Goal: Task Accomplishment & Management: Manage account settings

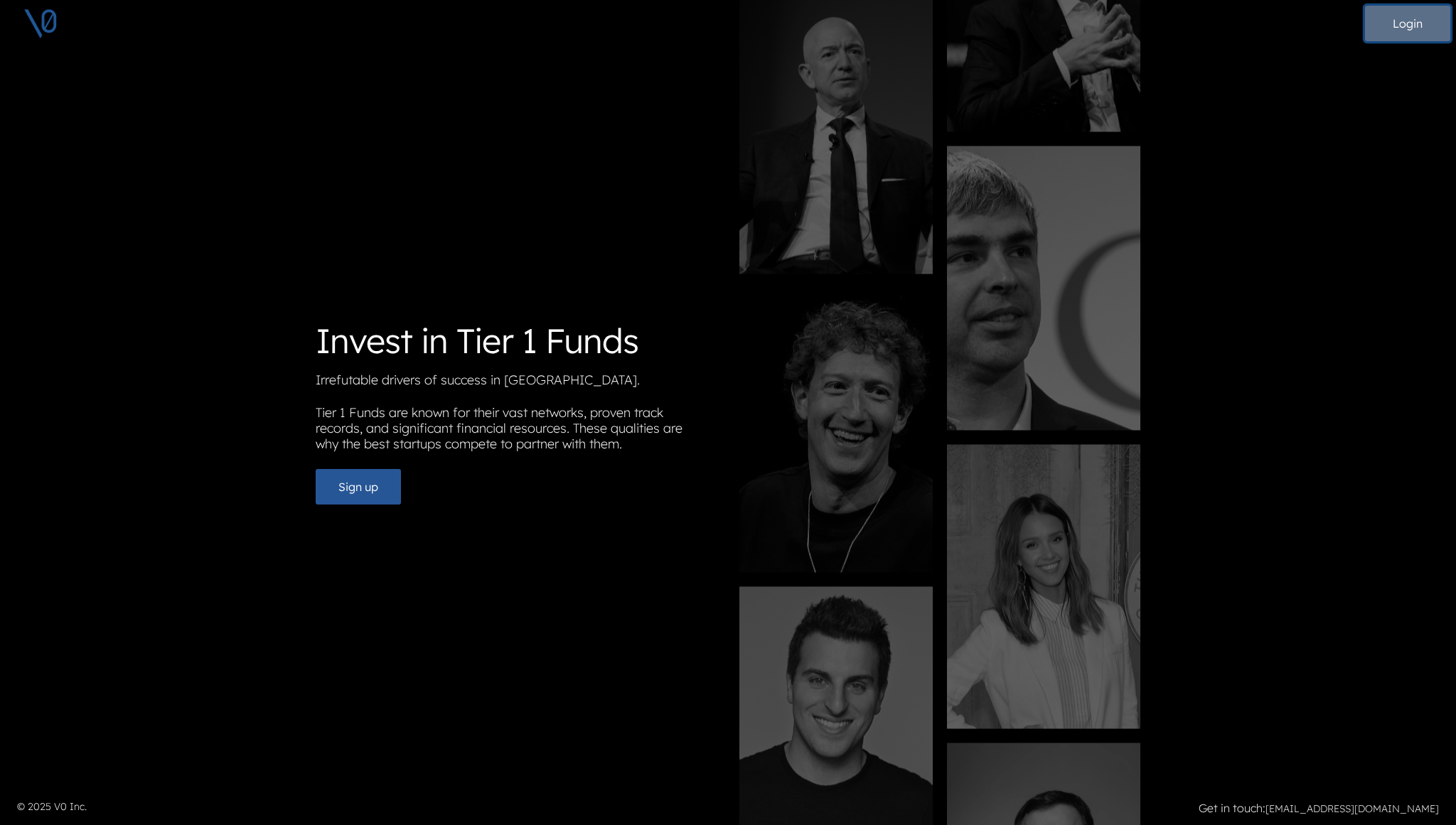
click at [1396, 26] on button "Login" at bounding box center [1407, 23] width 85 height 36
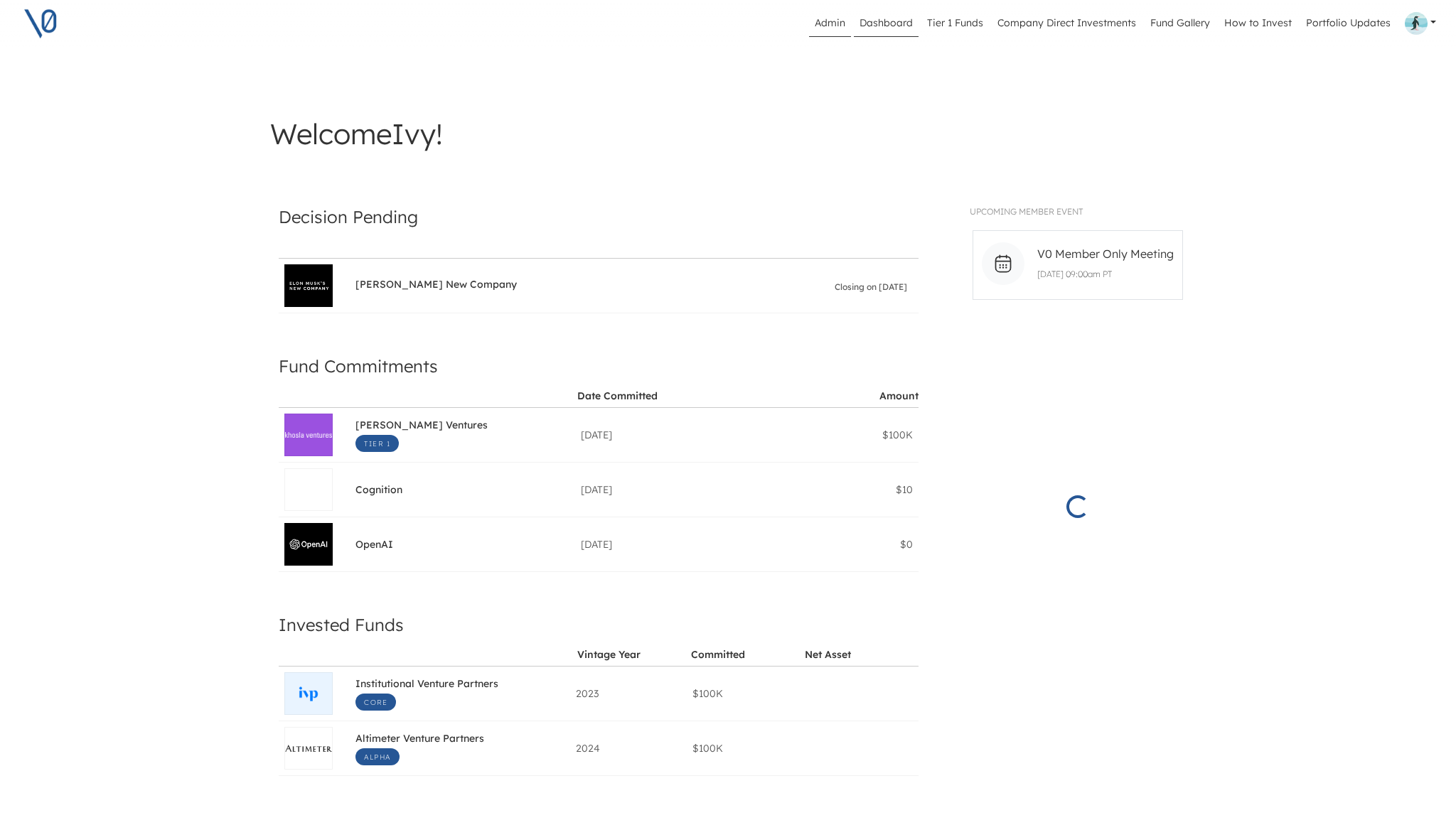
click at [839, 20] on link "Admin" at bounding box center [830, 23] width 42 height 27
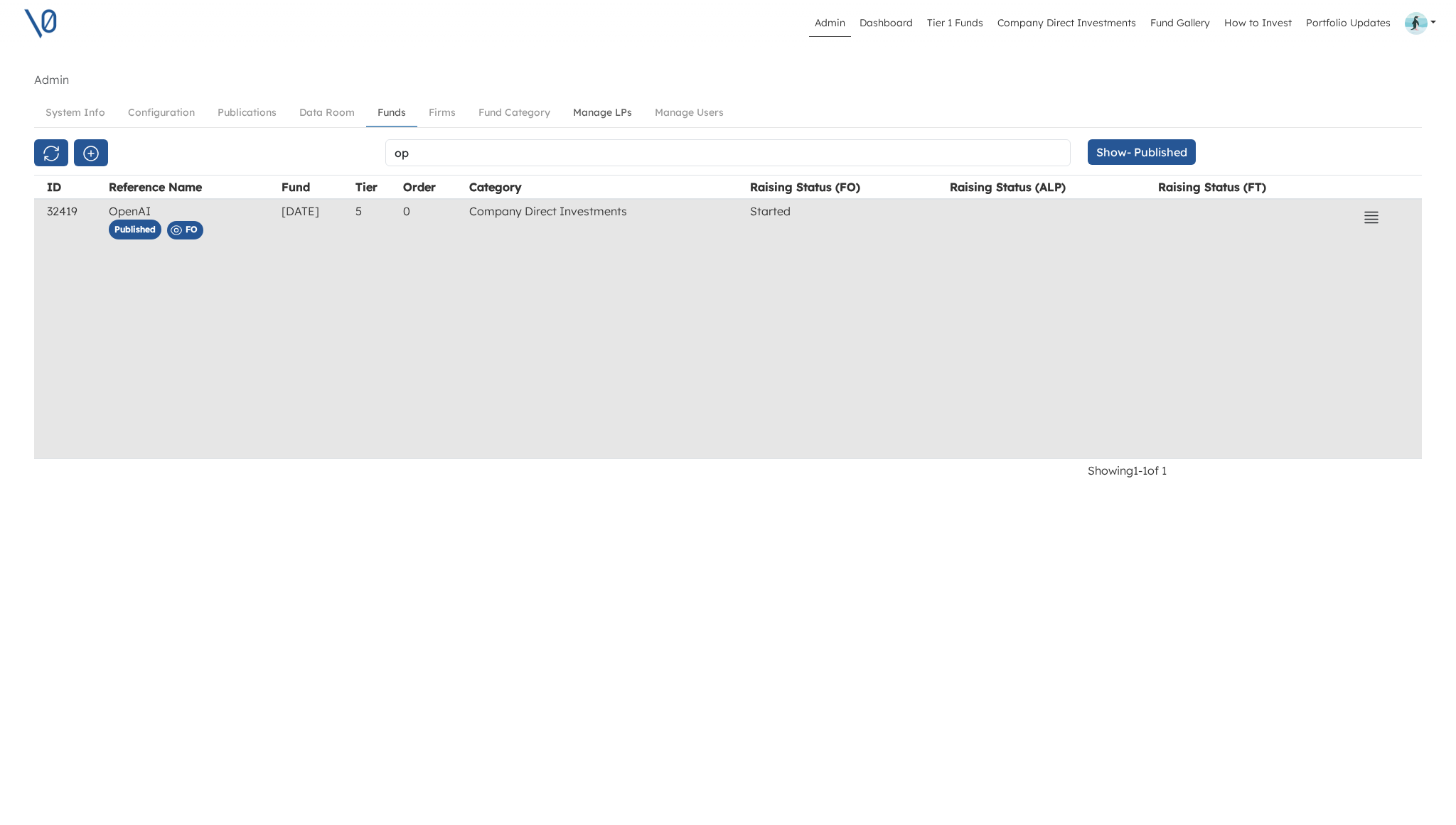
click at [600, 112] on link "Manage LPs" at bounding box center [603, 113] width 82 height 26
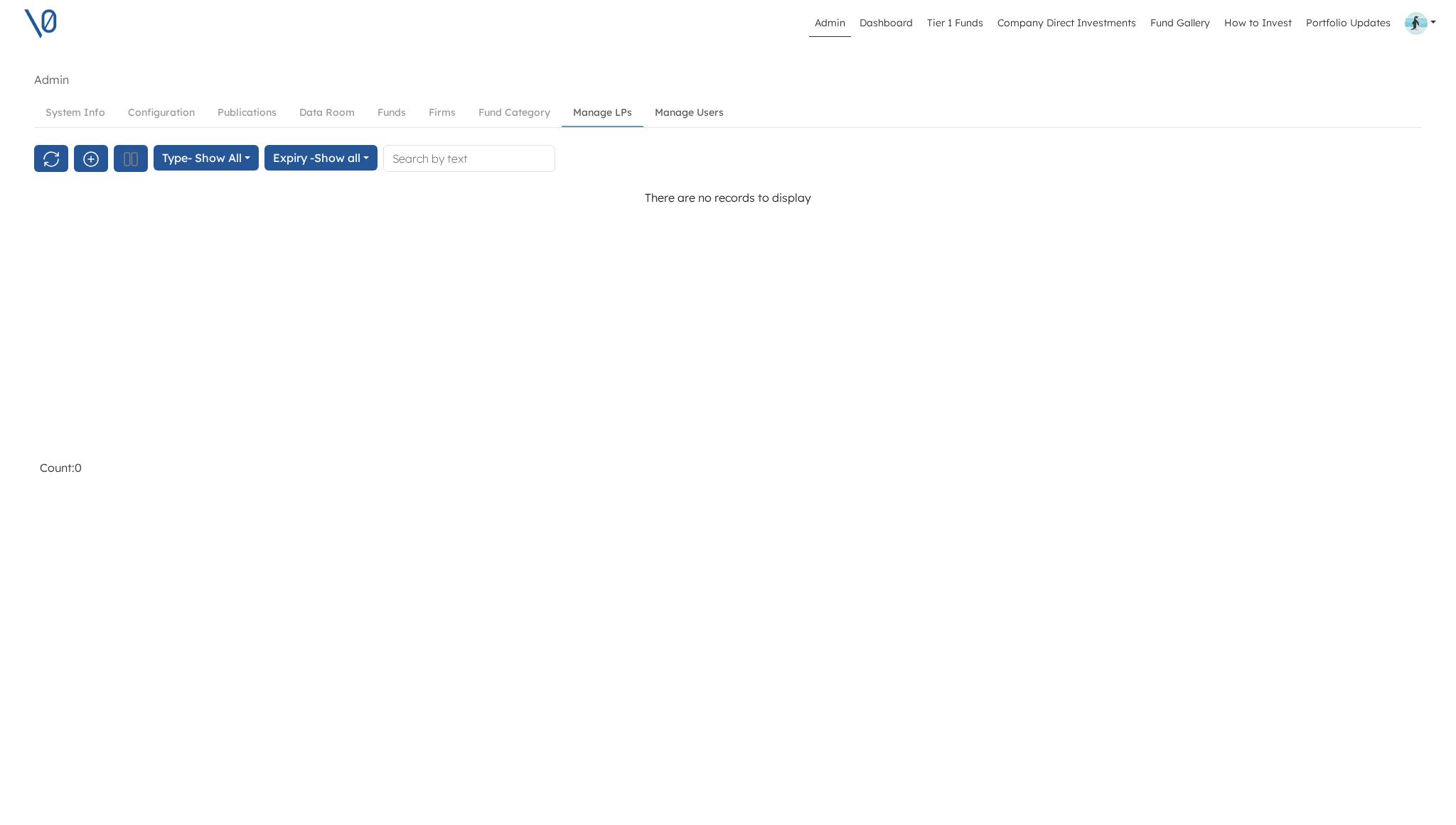
click at [700, 118] on link "Manage Users" at bounding box center [689, 113] width 91 height 26
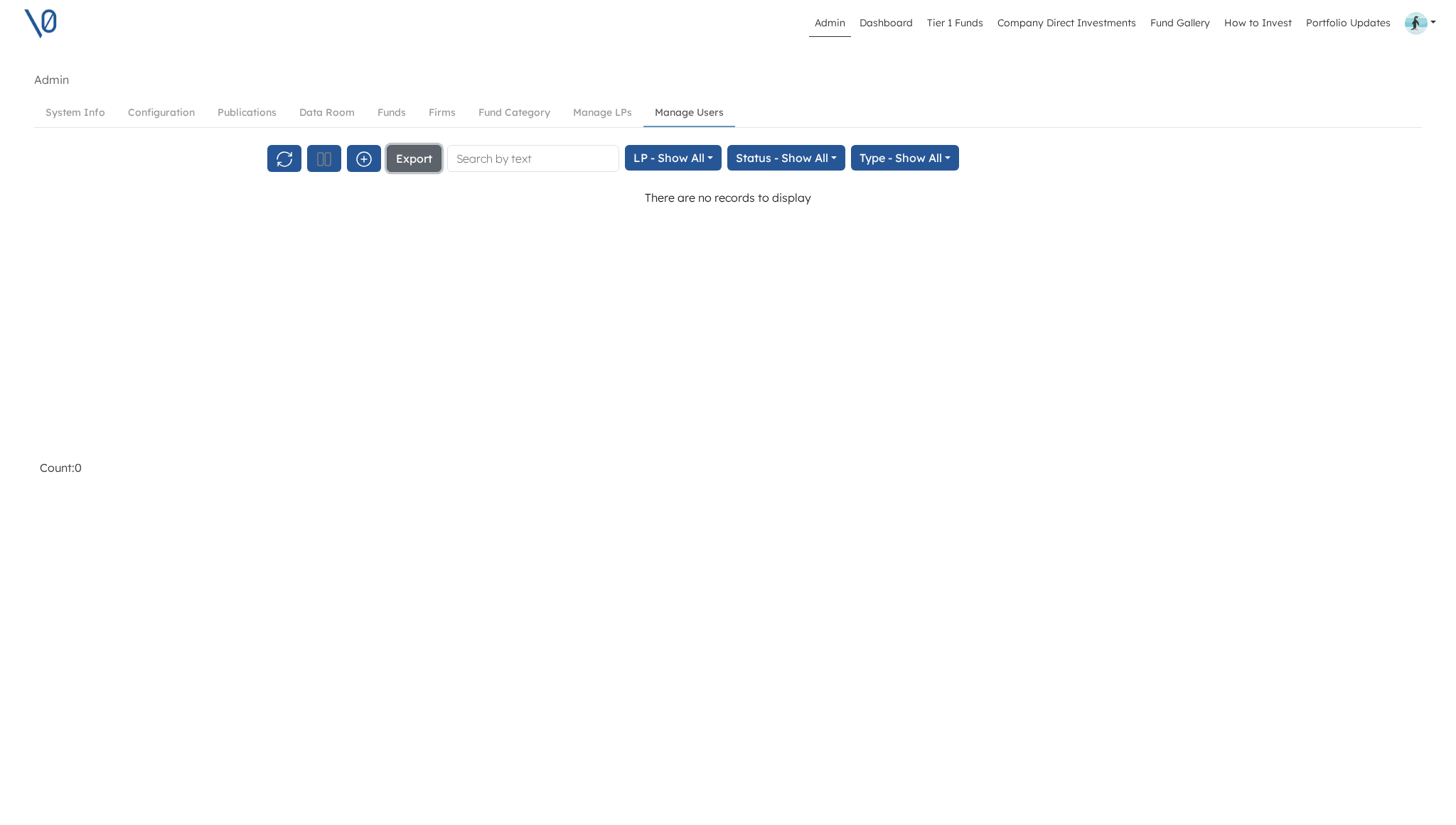
click at [410, 160] on button "Export" at bounding box center [414, 158] width 54 height 27
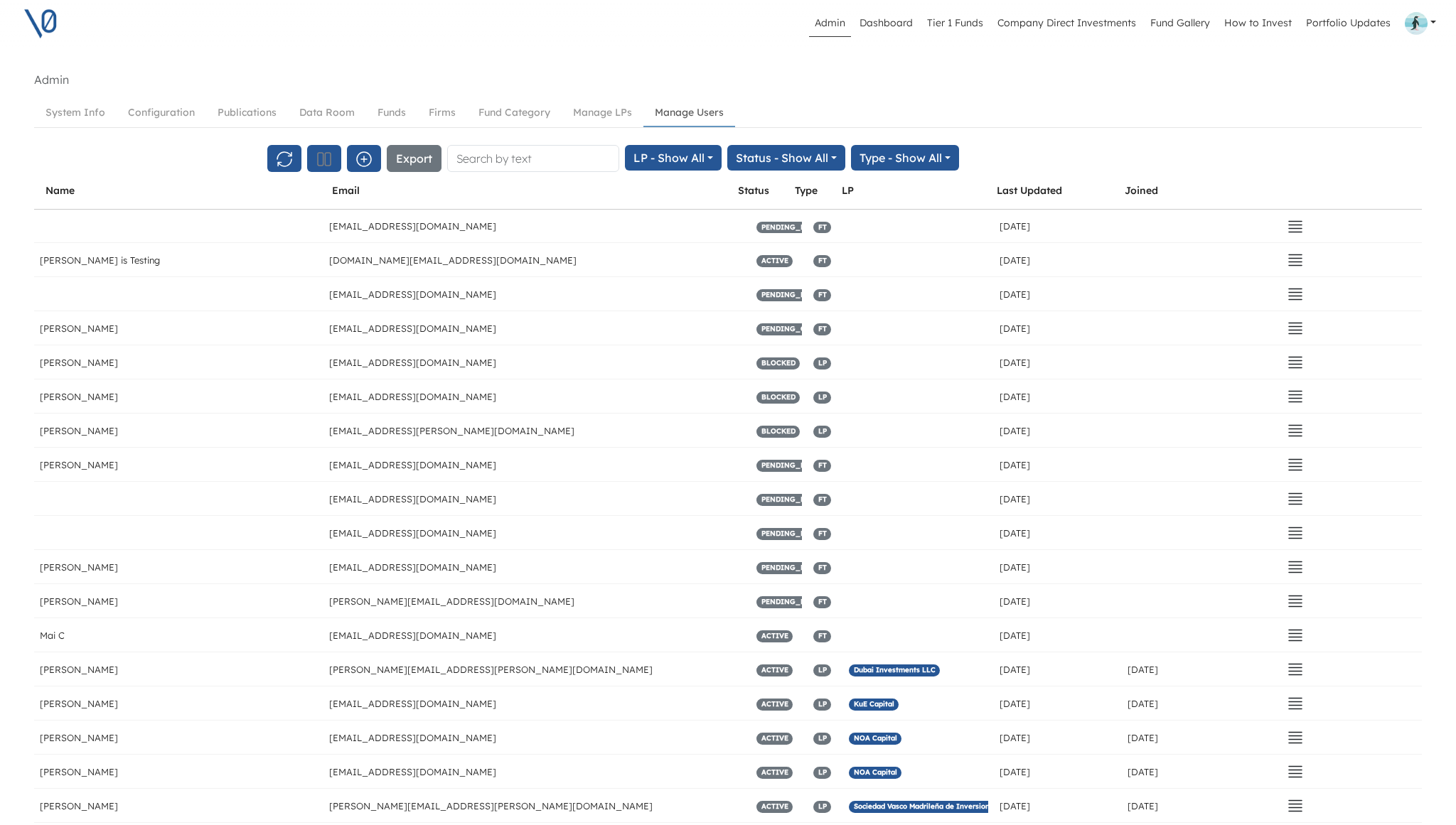
click at [493, 25] on ul "Admin Dashboard Tier 1 Funds Company Direct Investments Fund Gallery How to Inv…" at bounding box center [730, 23] width 1333 height 27
click at [415, 154] on button "Export" at bounding box center [414, 158] width 54 height 27
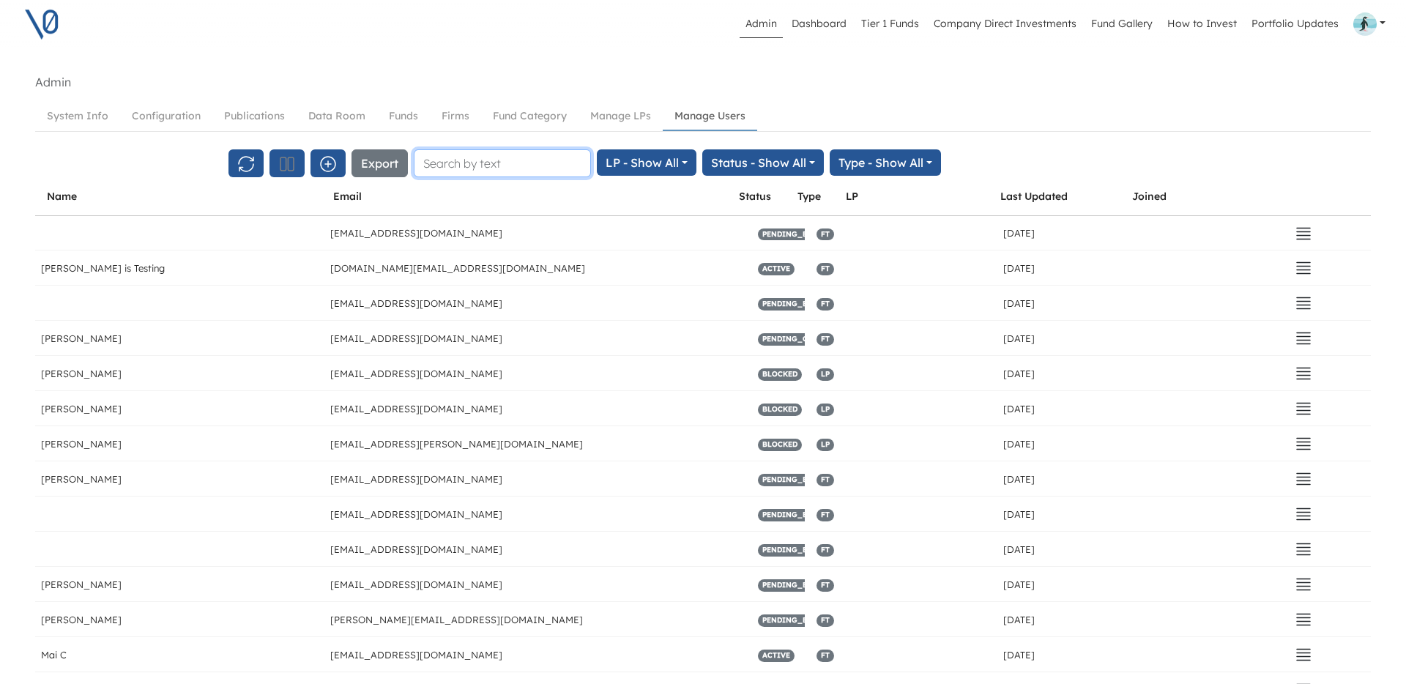
click at [470, 161] on input "text" at bounding box center [502, 163] width 177 height 28
click at [628, 114] on link "Manage LPs" at bounding box center [621, 116] width 84 height 27
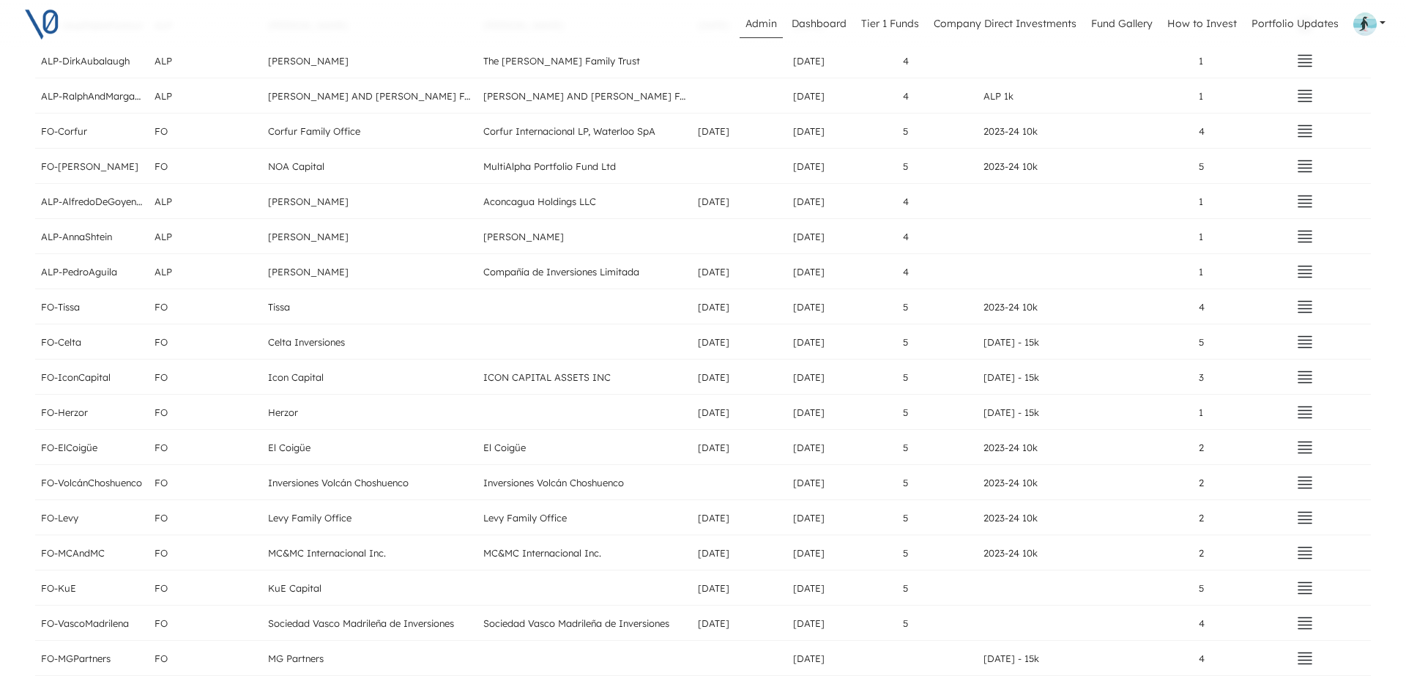
scroll to position [2332, 0]
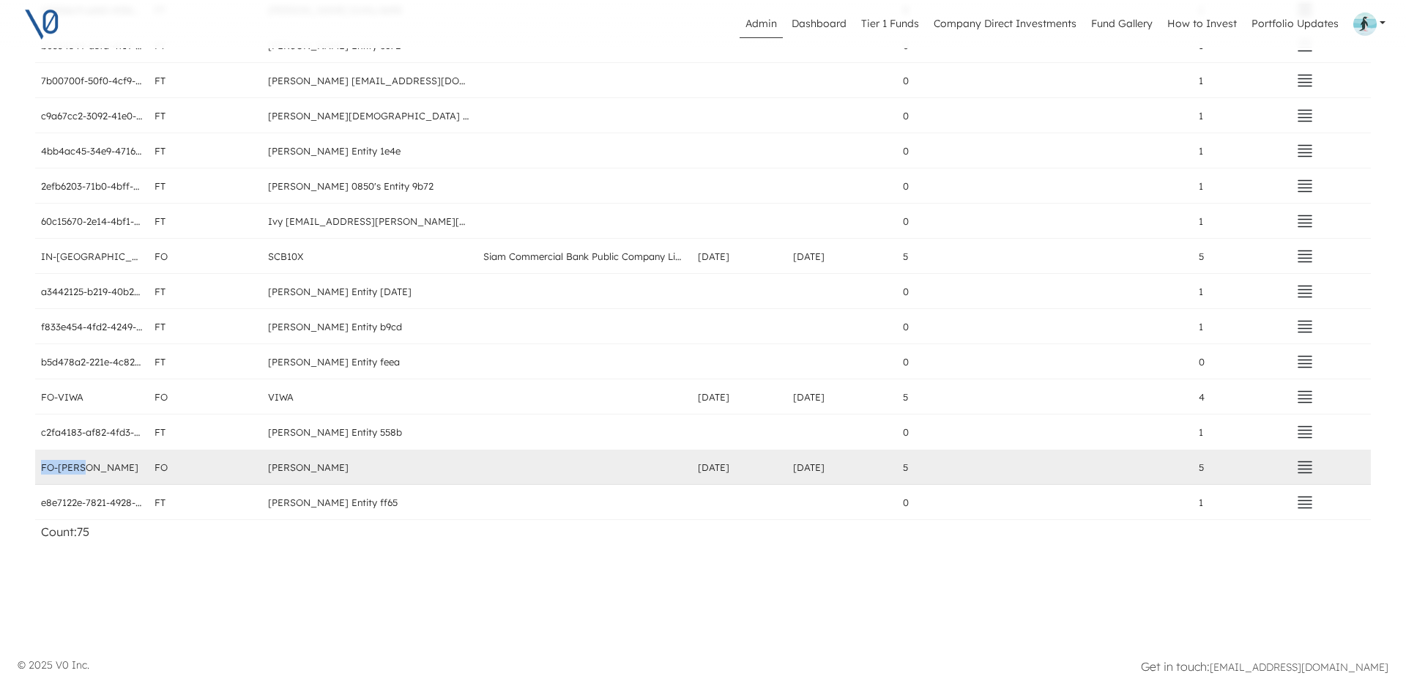
drag, startPoint x: 84, startPoint y: 469, endPoint x: 40, endPoint y: 469, distance: 43.2
click at [40, 469] on div "FO-[PERSON_NAME]" at bounding box center [92, 467] width 114 height 34
copy div "FO-[PERSON_NAME]"
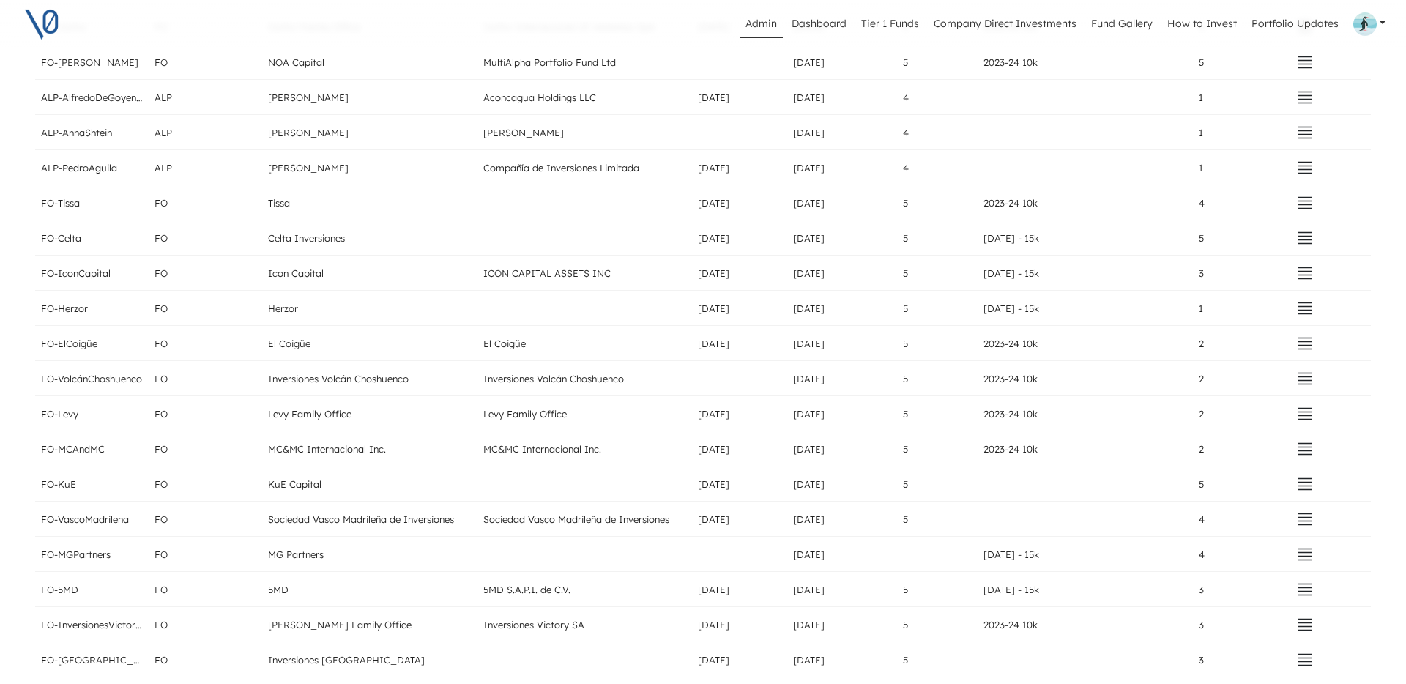
scroll to position [0, 0]
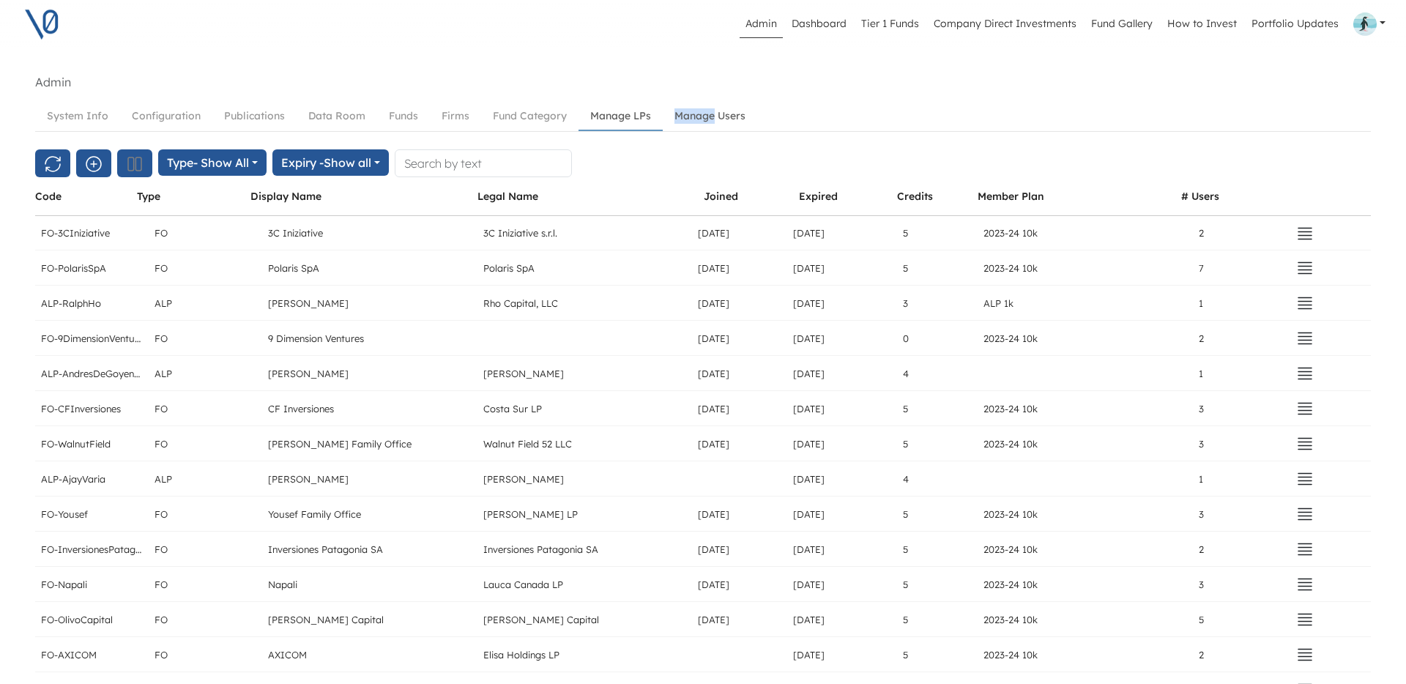
click at [702, 119] on link "Manage Users" at bounding box center [710, 116] width 94 height 27
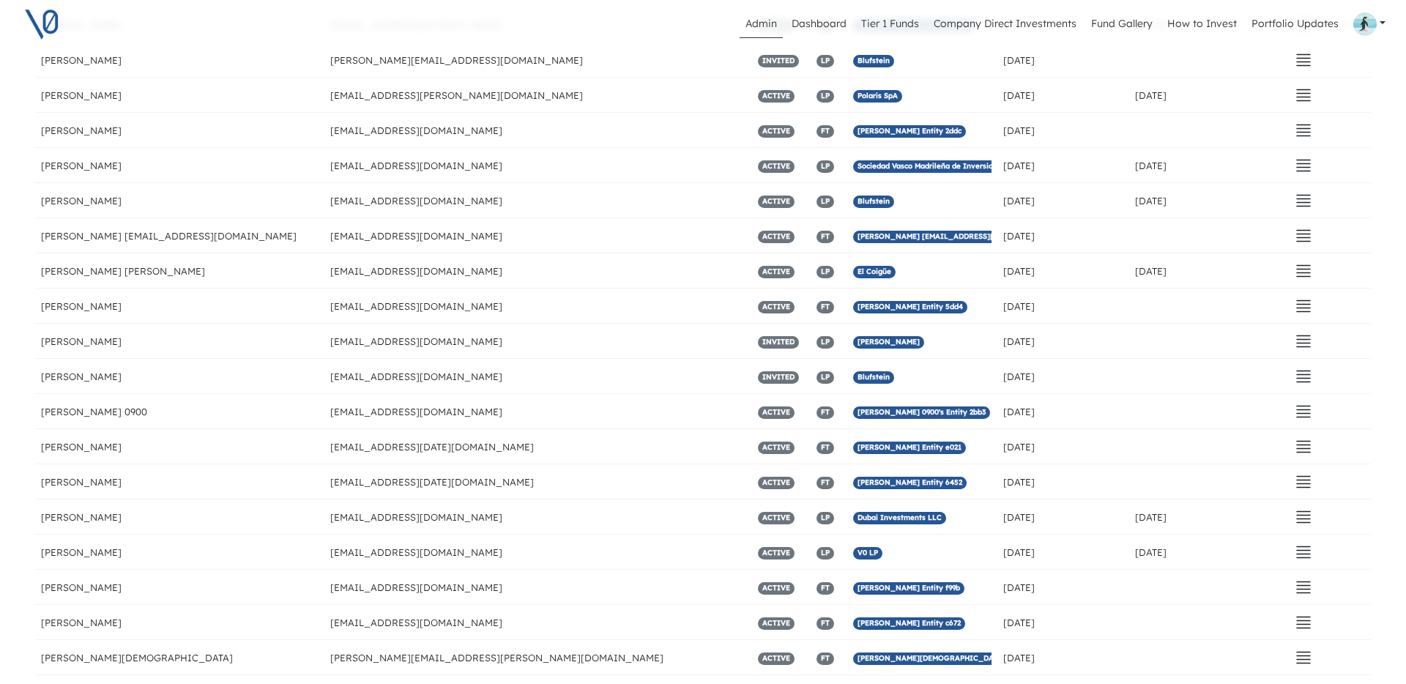
scroll to position [5025, 0]
